Goal: Find specific page/section: Find specific page/section

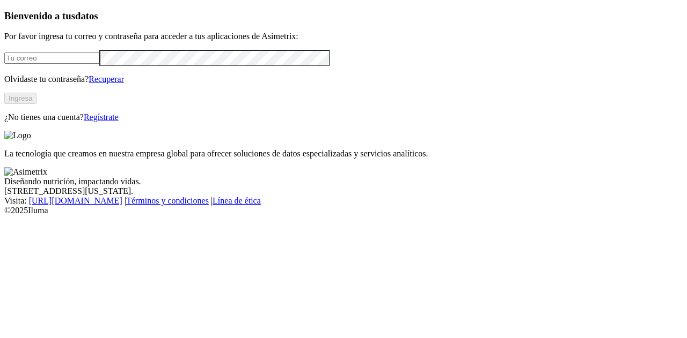
type input "[PERSON_NAME][EMAIL_ADDRESS][PERSON_NAME][DOMAIN_NAME]"
click at [36, 104] on button "Ingresa" at bounding box center [20, 98] width 32 height 11
